Goal: Task Accomplishment & Management: Manage account settings

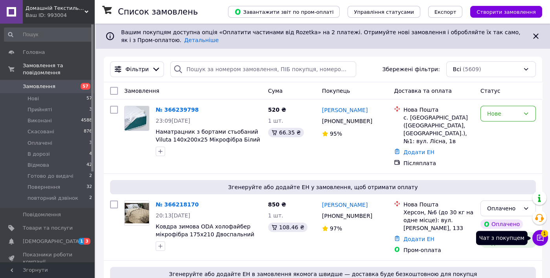
click at [541, 237] on icon at bounding box center [540, 238] width 8 height 8
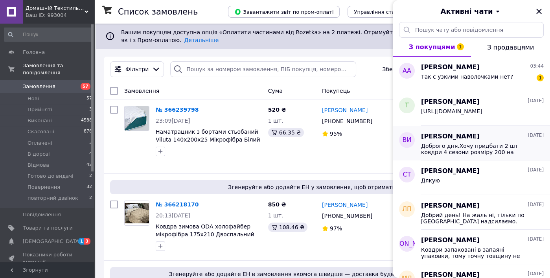
click at [499, 126] on div "[PERSON_NAME] [DATE] Доброго дня.Хочу придбати 2 шт ковдри 4 сезони розміру 200…" at bounding box center [485, 143] width 129 height 35
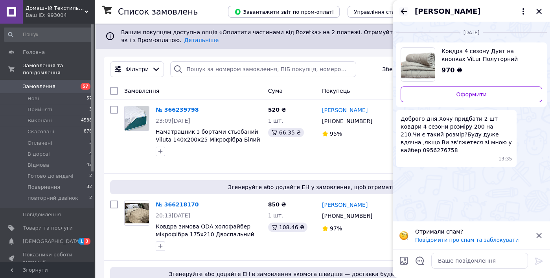
click at [404, 11] on icon "Назад" at bounding box center [403, 11] width 6 height 6
click at [404, 11] on div "[PERSON_NAME]" at bounding box center [470, 11] width 157 height 22
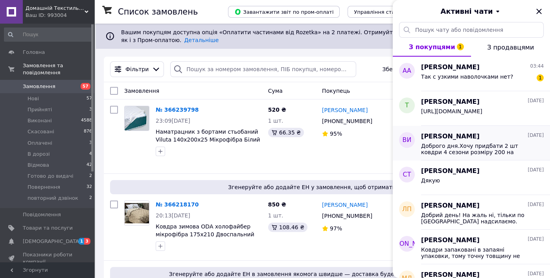
click at [433, 146] on span "Доброго дня.Хочу придбати 2 шт ковдри 4 сезони розміру 200 на 210.Чи є такий ро…" at bounding box center [477, 149] width 112 height 13
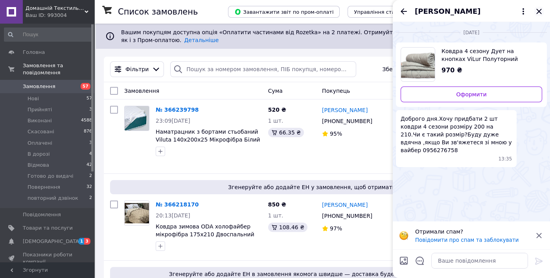
click at [536, 12] on icon "Закрити" at bounding box center [538, 11] width 9 height 9
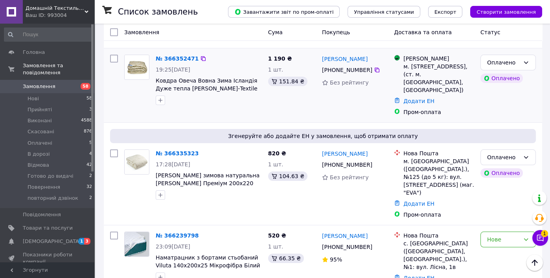
scroll to position [157, 0]
click at [141, 57] on img at bounding box center [137, 67] width 24 height 24
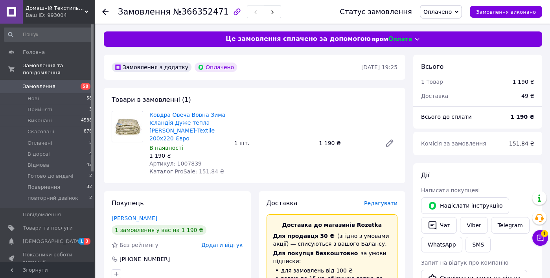
click at [101, 9] on div "Замовлення №366352471 Статус замовлення Оплачено Прийнято Виконано Скасовано В …" at bounding box center [321, 12] width 455 height 24
click at [104, 13] on use at bounding box center [105, 12] width 6 height 6
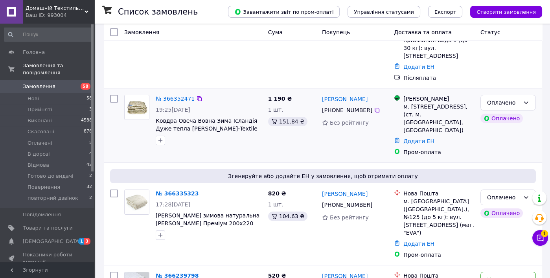
scroll to position [118, 0]
